Goal: Complete application form

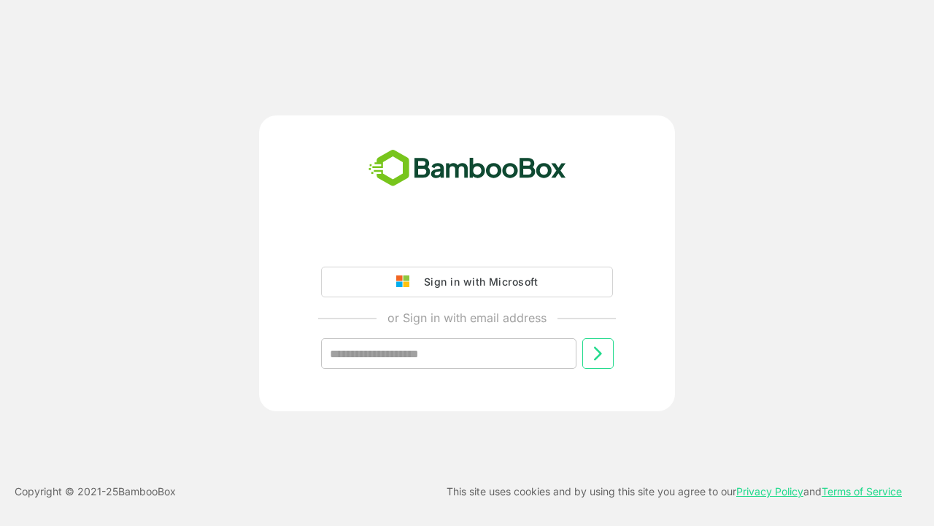
type input "**********"
click at [598, 353] on icon at bounding box center [598, 354] width 18 height 18
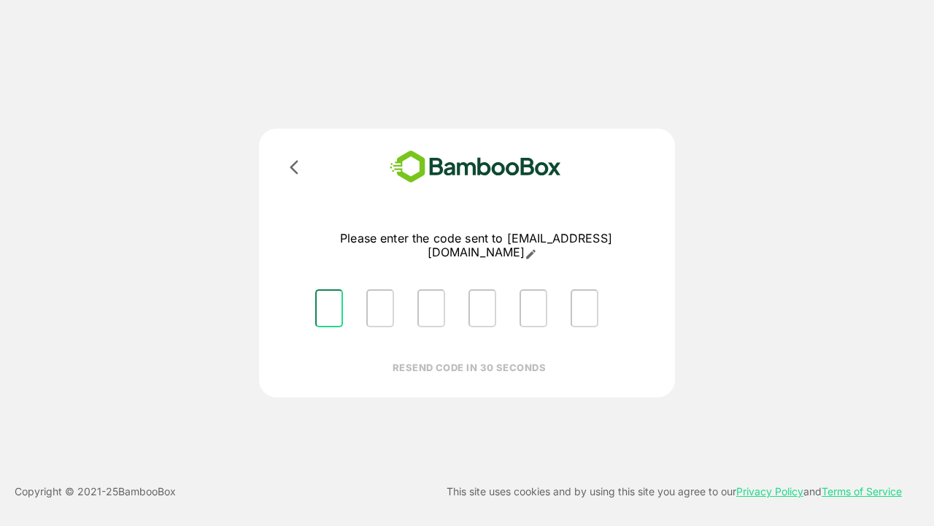
type input "*"
